Goal: Information Seeking & Learning: Learn about a topic

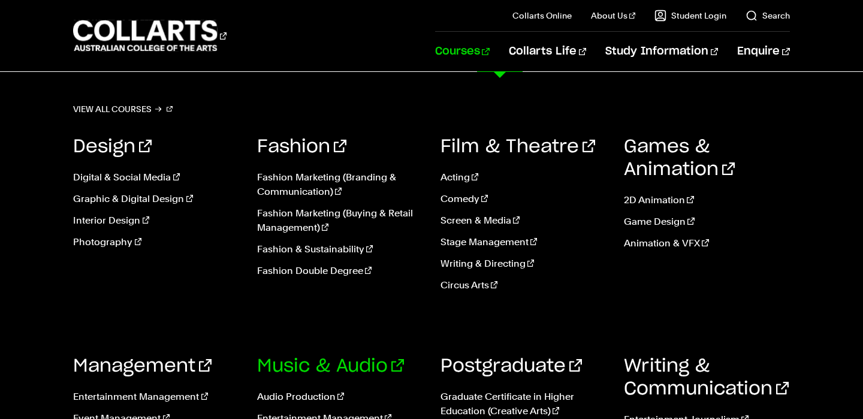
scroll to position [482, 0]
click at [136, 111] on link "View all courses" at bounding box center [122, 109] width 99 height 17
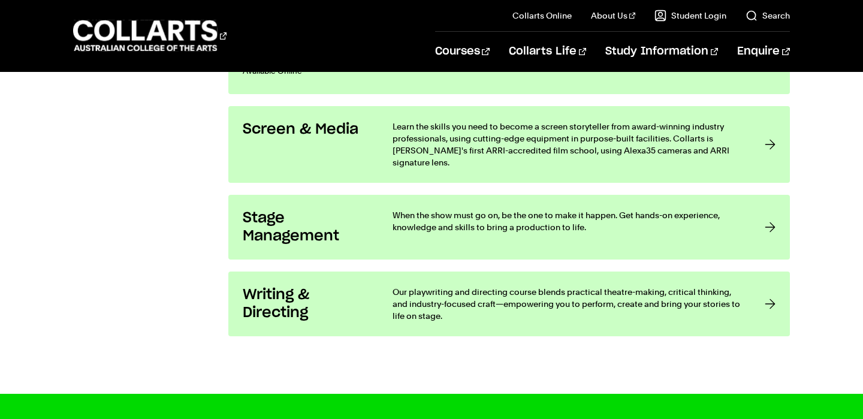
scroll to position [2376, 0]
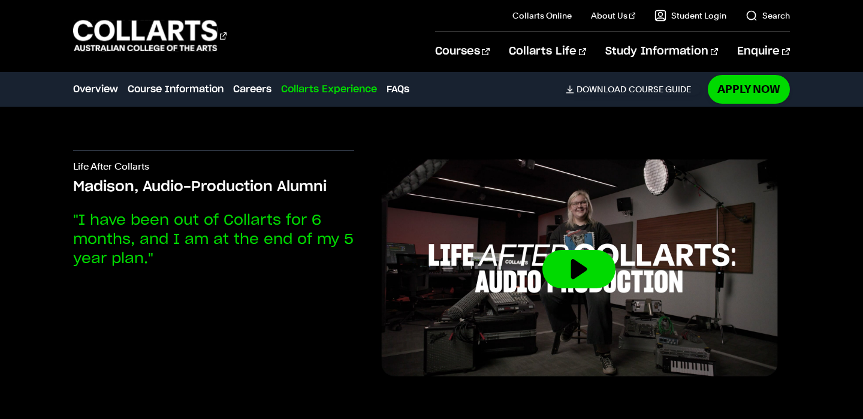
scroll to position [2875, 0]
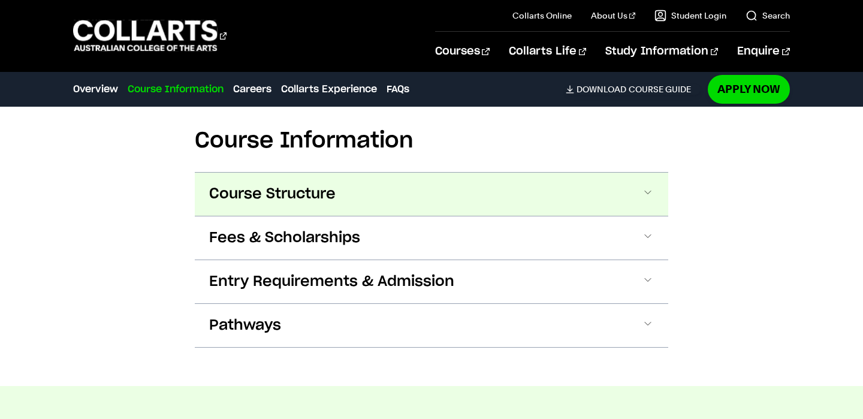
click at [316, 201] on span "Course Structure" at bounding box center [272, 194] width 126 height 19
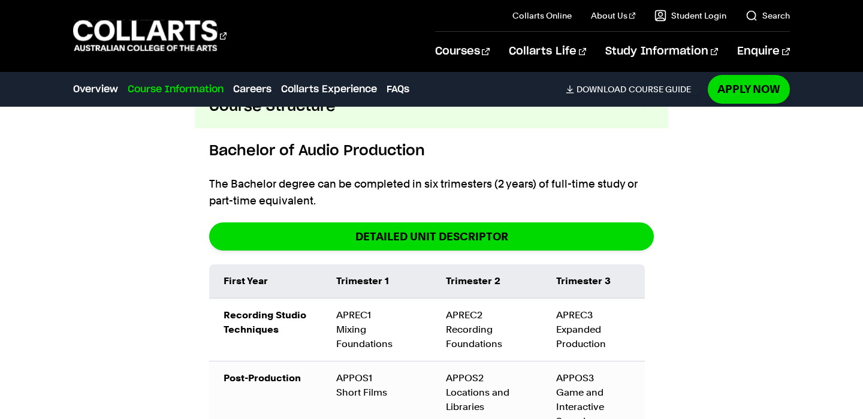
scroll to position [1287, 0]
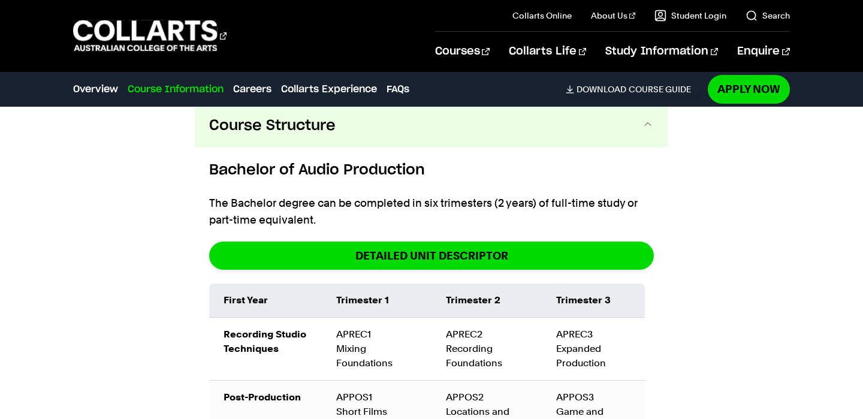
click at [305, 132] on span "Course Structure" at bounding box center [272, 125] width 126 height 19
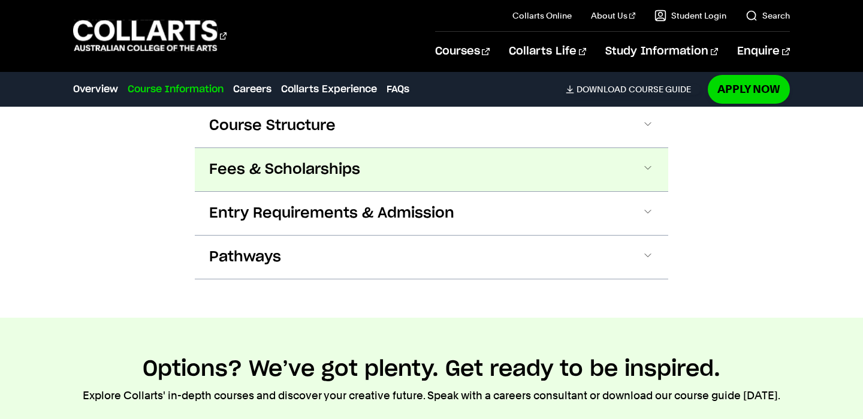
click at [294, 174] on span "Fees & Scholarships" at bounding box center [284, 169] width 151 height 19
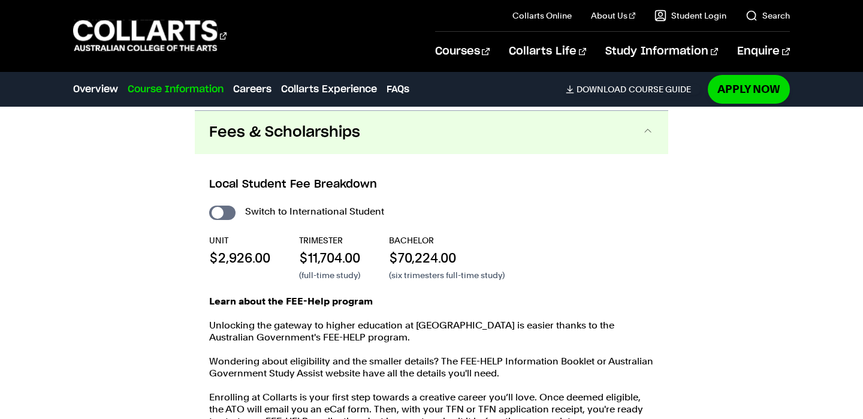
scroll to position [1327, 0]
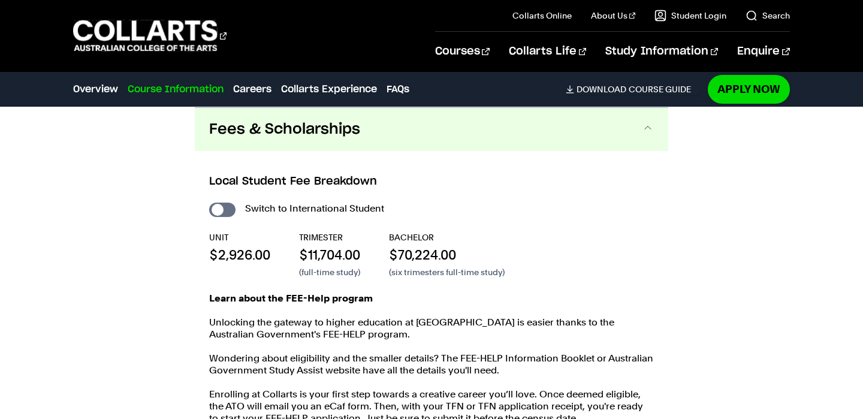
click at [285, 140] on button "Fees & Scholarships" at bounding box center [431, 129] width 473 height 43
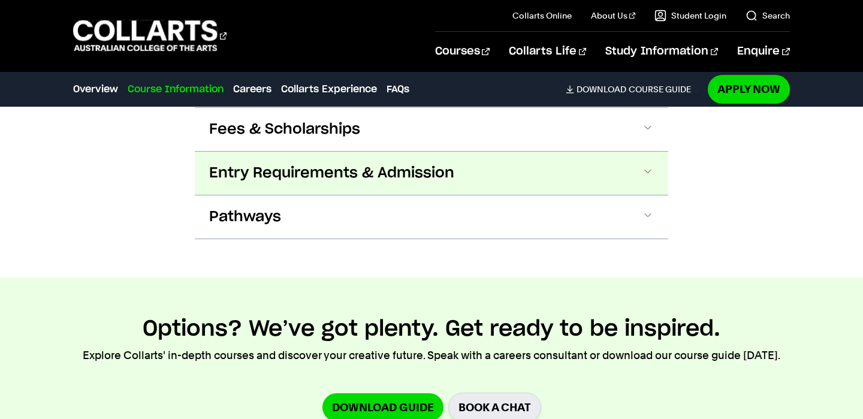
click at [278, 167] on span "Entry Requirements & Admission" at bounding box center [331, 173] width 245 height 19
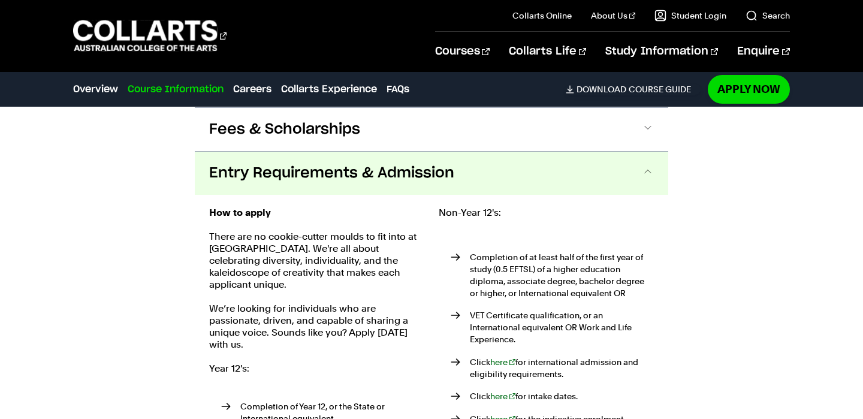
scroll to position [1371, 0]
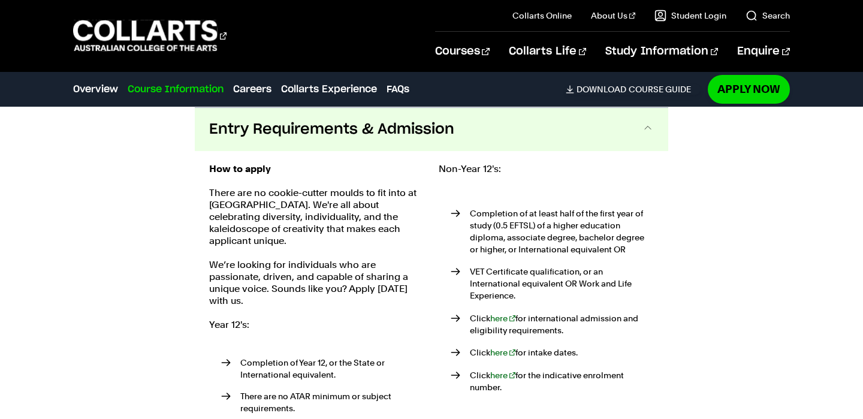
click at [278, 136] on span "Entry Requirements & Admission" at bounding box center [331, 129] width 245 height 19
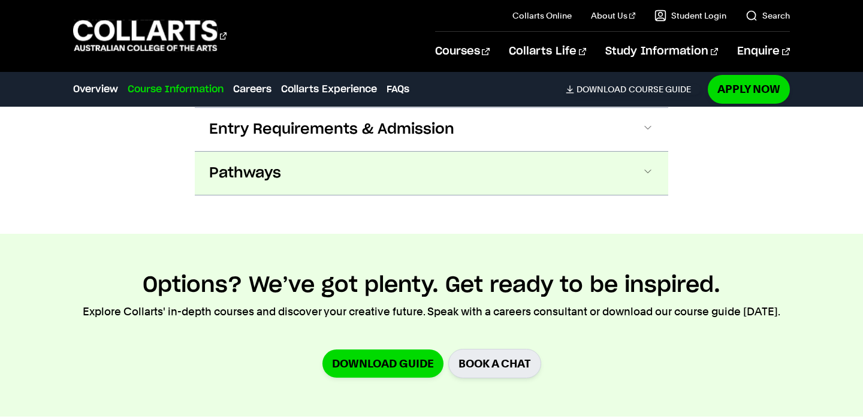
click at [266, 163] on button "Pathways" at bounding box center [431, 173] width 473 height 43
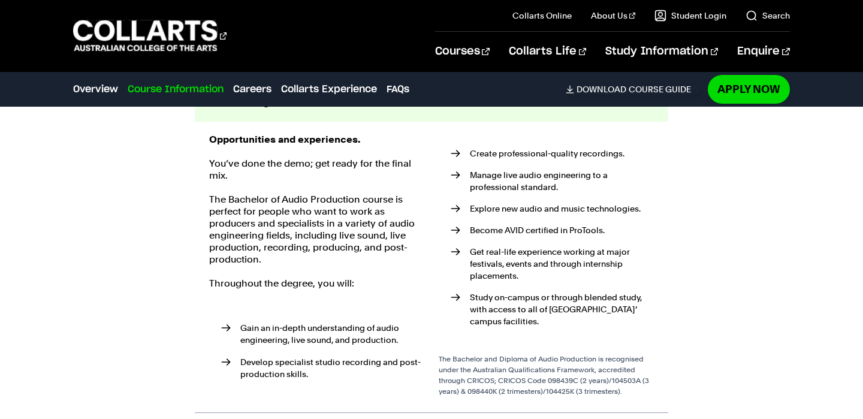
scroll to position [1445, 0]
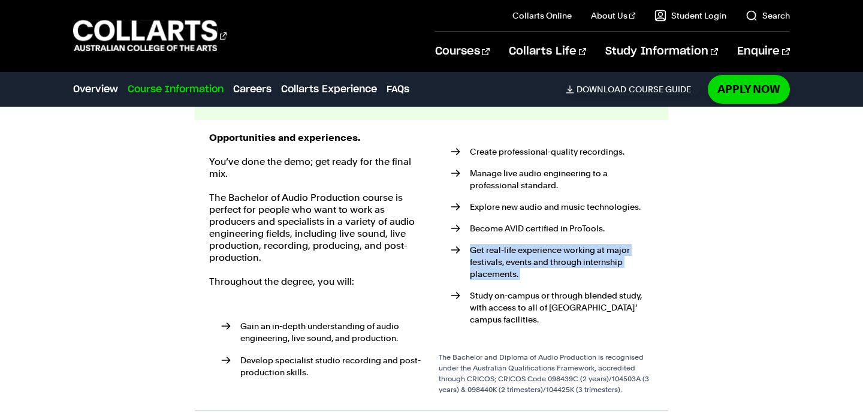
drag, startPoint x: 468, startPoint y: 250, endPoint x: 592, endPoint y: 287, distance: 129.3
click at [592, 287] on ul "Create professional-quality recordings. Manage live audio engineering to a prof…" at bounding box center [546, 238] width 215 height 213
copy ul "Get real-life experience working at major festivals, events and through interns…"
click at [592, 287] on ul "Create professional-quality recordings. Manage live audio engineering to a prof…" at bounding box center [546, 238] width 215 height 213
